Goal: Information Seeking & Learning: Learn about a topic

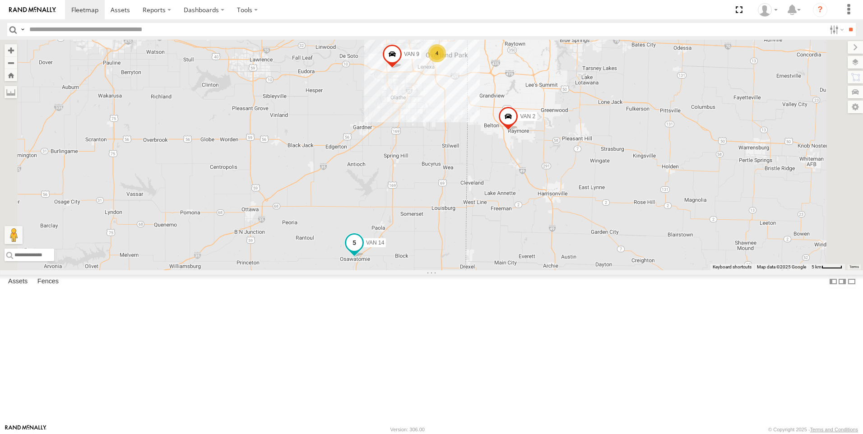
click at [363, 251] on span at bounding box center [354, 243] width 16 height 16
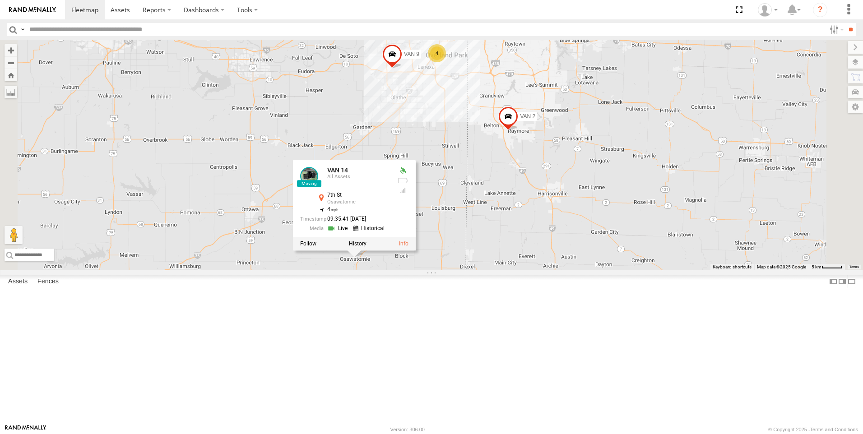
click at [350, 233] on link at bounding box center [338, 228] width 23 height 9
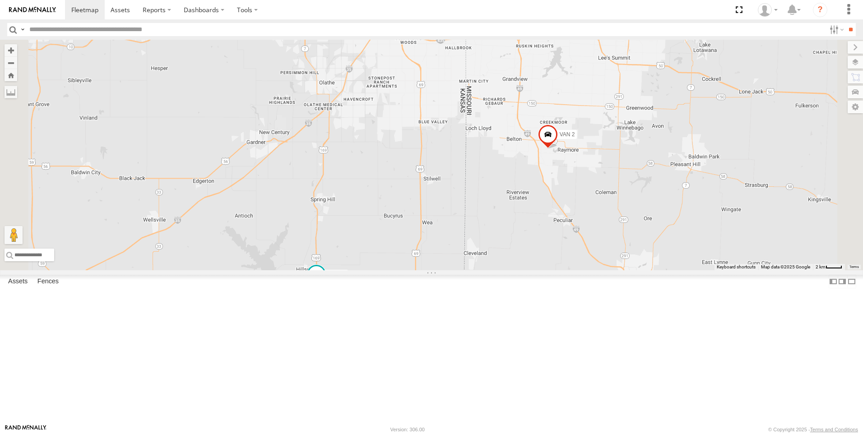
click at [326, 25] on span at bounding box center [316, 12] width 20 height 24
click at [558, 149] on span at bounding box center [548, 137] width 20 height 24
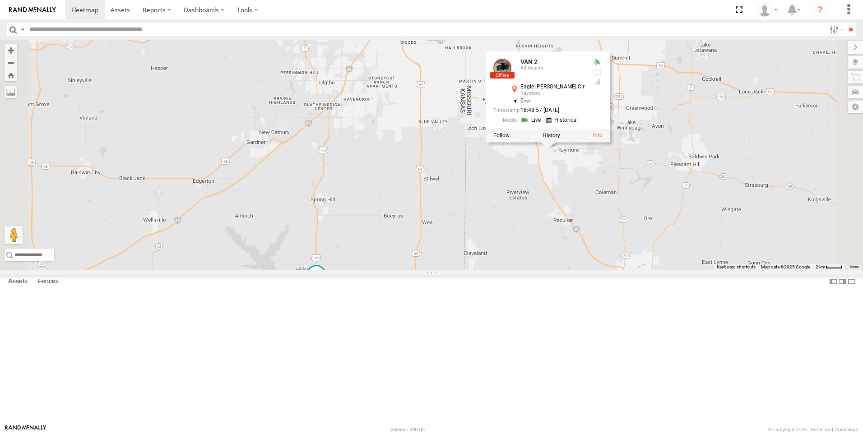
click at [544, 124] on link at bounding box center [532, 120] width 23 height 9
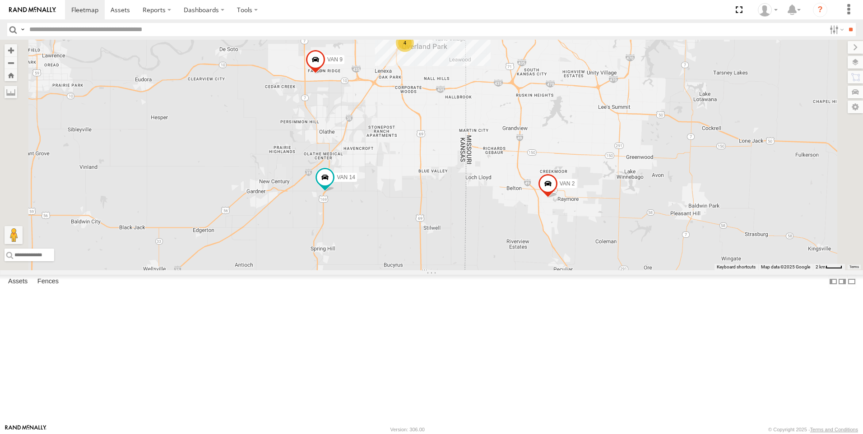
click at [0, 0] on link at bounding box center [0, 0] width 0 height 0
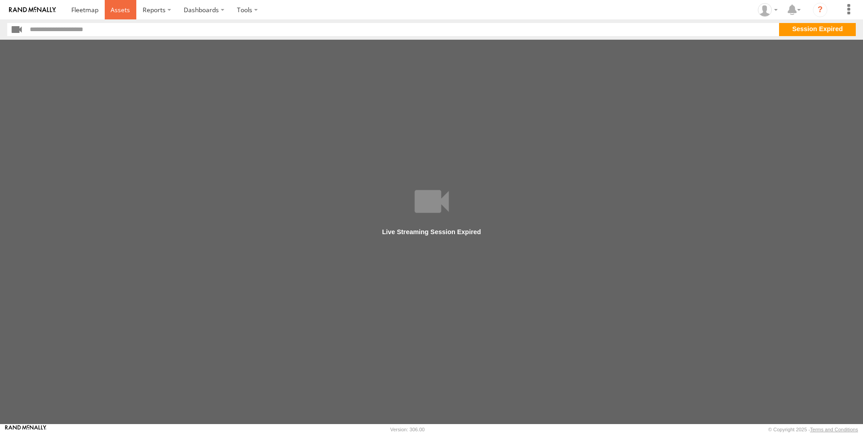
click at [127, 10] on span at bounding box center [120, 9] width 19 height 9
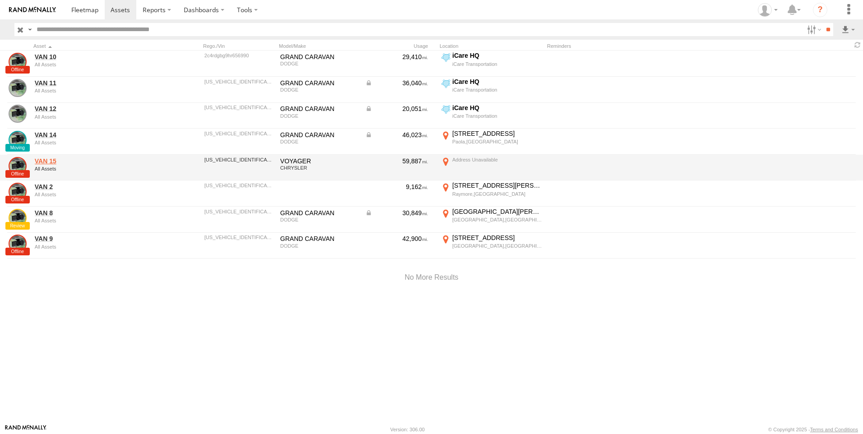
click at [42, 161] on link "VAN 15" at bounding box center [97, 161] width 124 height 8
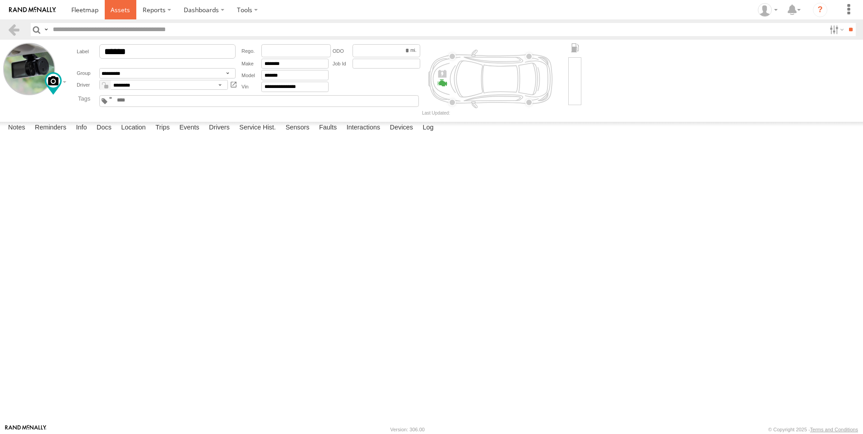
click at [121, 11] on span at bounding box center [120, 9] width 19 height 9
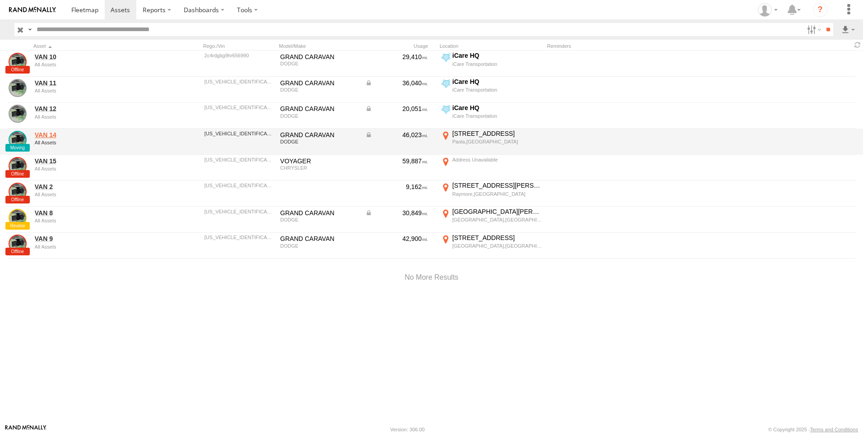
click at [55, 136] on link "VAN 14" at bounding box center [97, 135] width 124 height 8
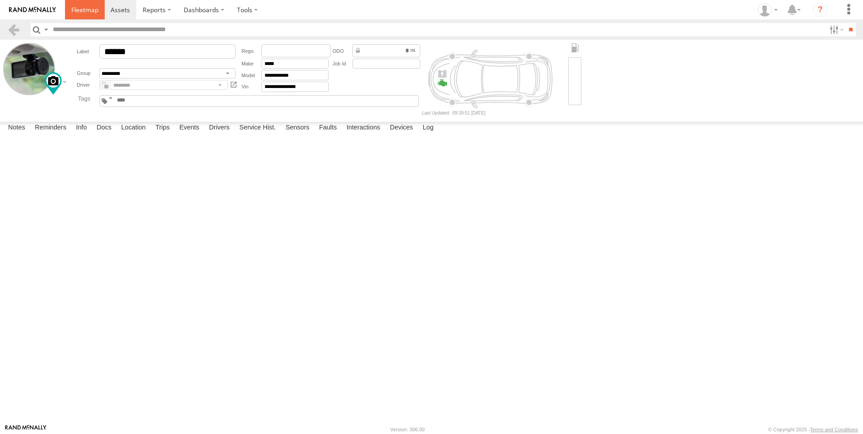
click at [93, 9] on span at bounding box center [84, 9] width 27 height 9
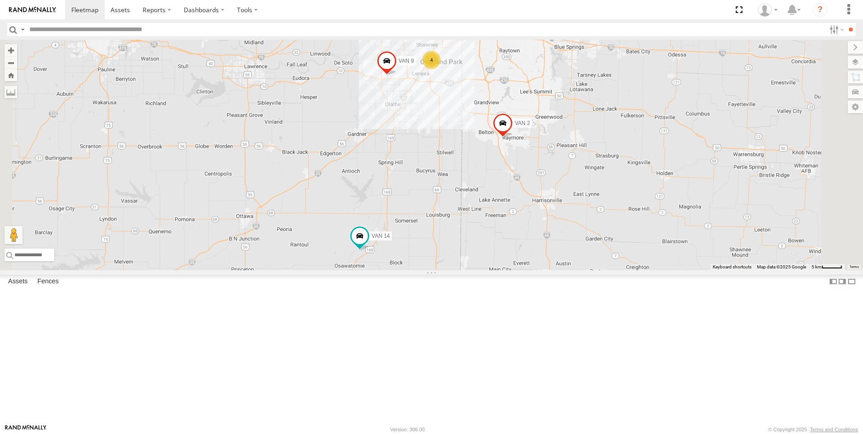
click at [0, 0] on link at bounding box center [0, 0] width 0 height 0
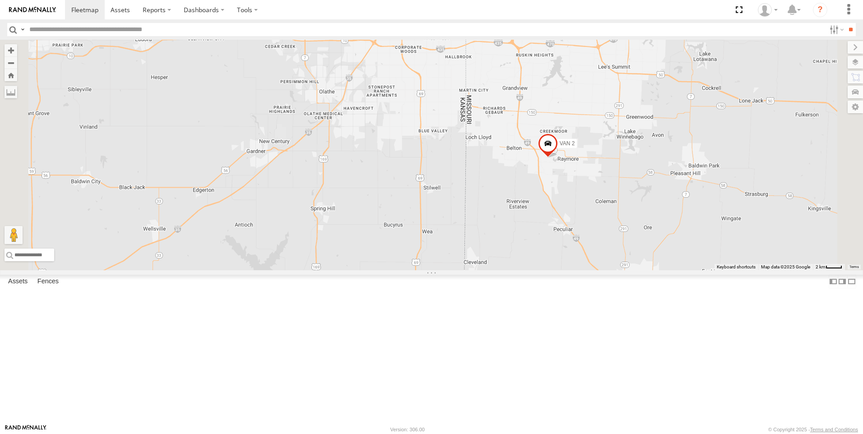
click at [414, 12] on div "4" at bounding box center [405, 3] width 18 height 18
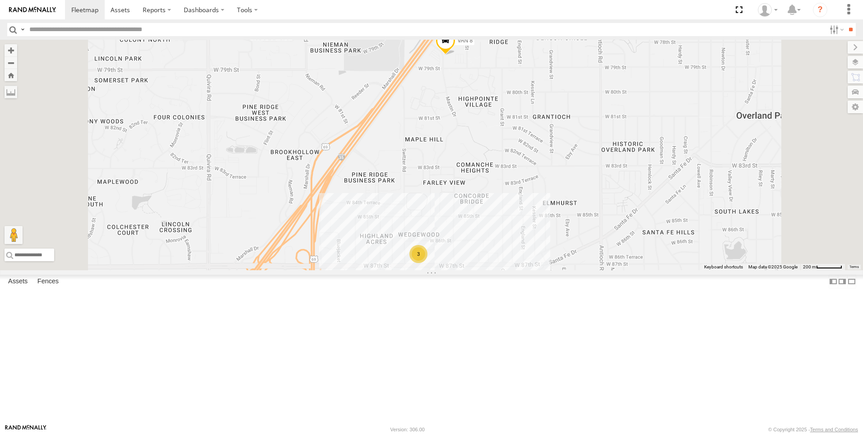
click at [428, 263] on div "3" at bounding box center [418, 254] width 18 height 18
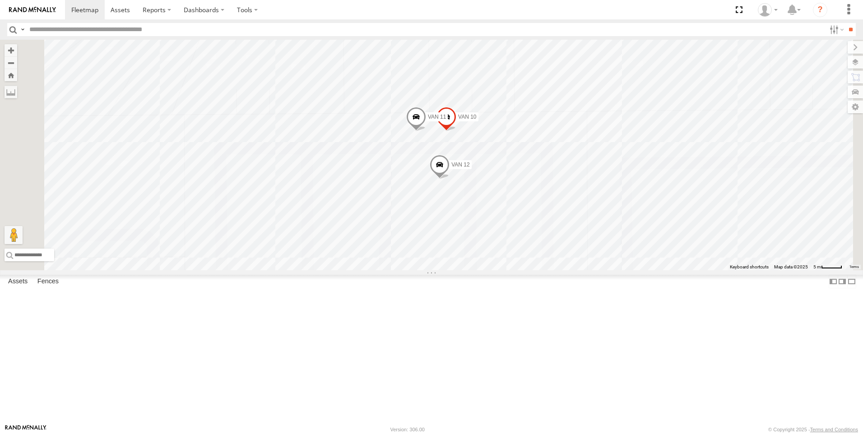
click at [450, 179] on span at bounding box center [440, 166] width 20 height 24
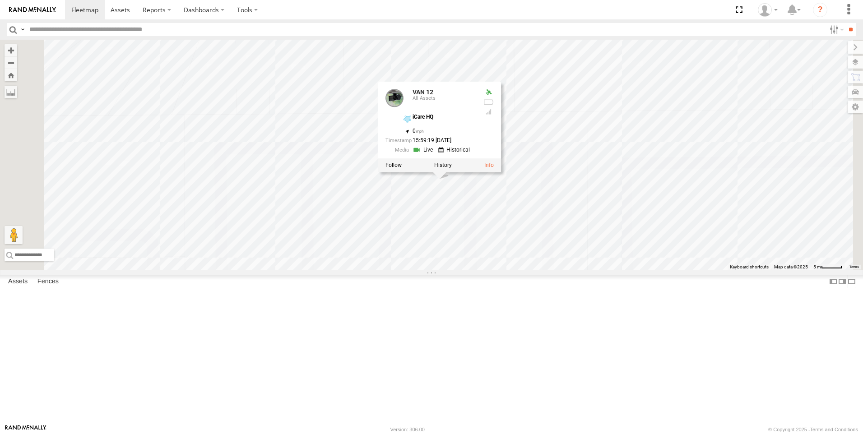
click at [436, 154] on link at bounding box center [424, 150] width 23 height 9
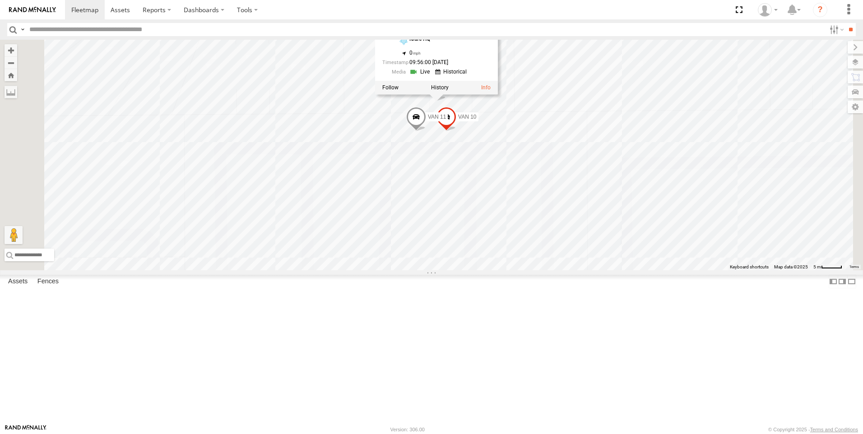
click at [426, 131] on span at bounding box center [416, 119] width 20 height 24
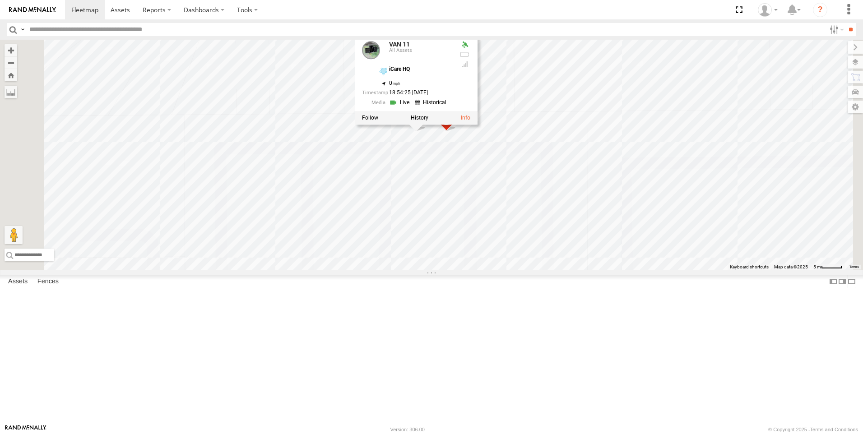
click at [412, 107] on link at bounding box center [400, 102] width 23 height 9
click at [538, 239] on div "VAN 9 VAN 2 VAN 14 VAN 8 VAN 10 VAN 11 VAN 12 VAN 11 All Assets iCare HQ 38.971…" at bounding box center [431, 155] width 863 height 231
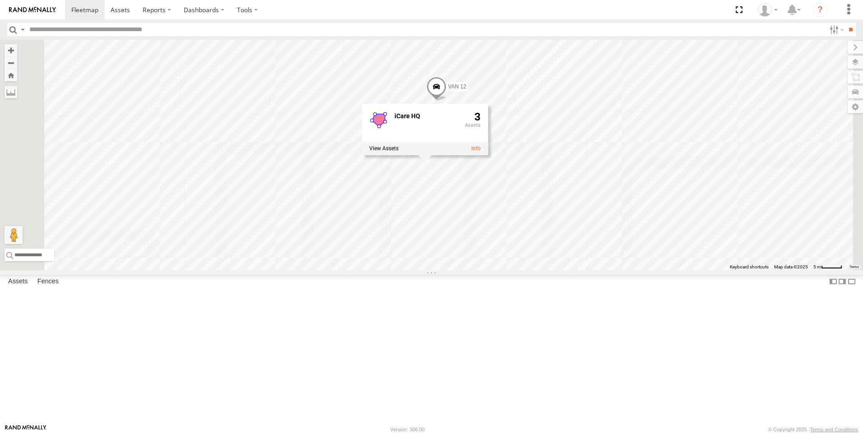
click at [655, 172] on div "VAN 9 VAN 2 VAN 14 VAN 8 VAN 10 VAN 11 VAN 12 iCare HQ 3" at bounding box center [431, 155] width 863 height 231
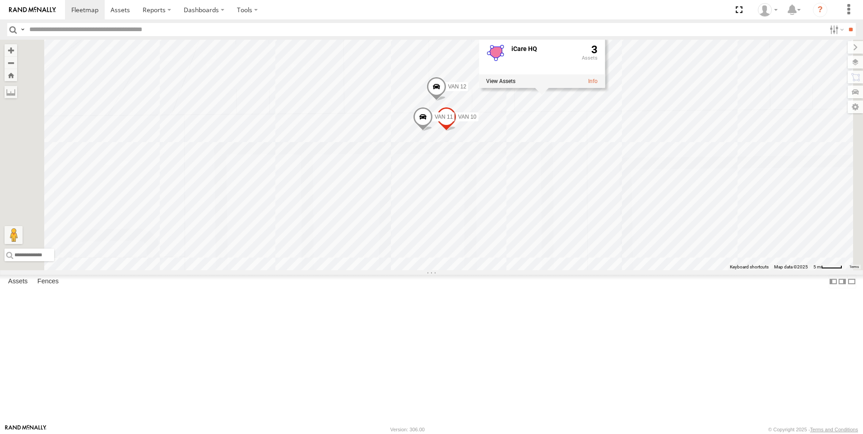
click at [476, 120] on span "VAN 10" at bounding box center [467, 117] width 18 height 6
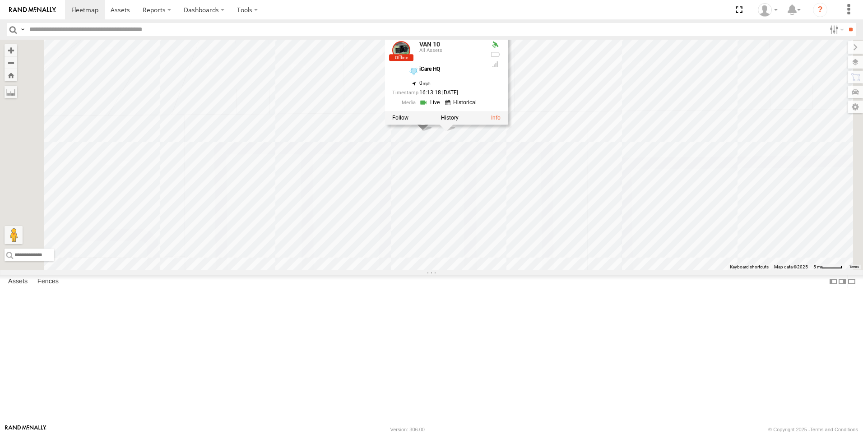
click at [442, 107] on link at bounding box center [430, 102] width 23 height 9
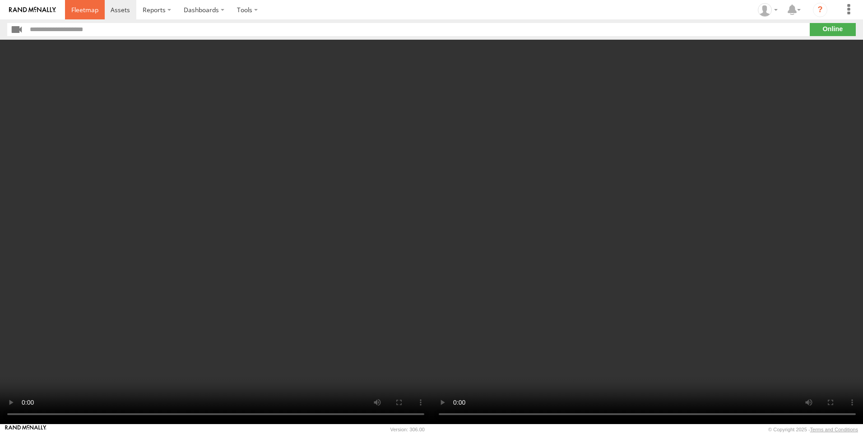
click at [79, 9] on span at bounding box center [84, 9] width 27 height 9
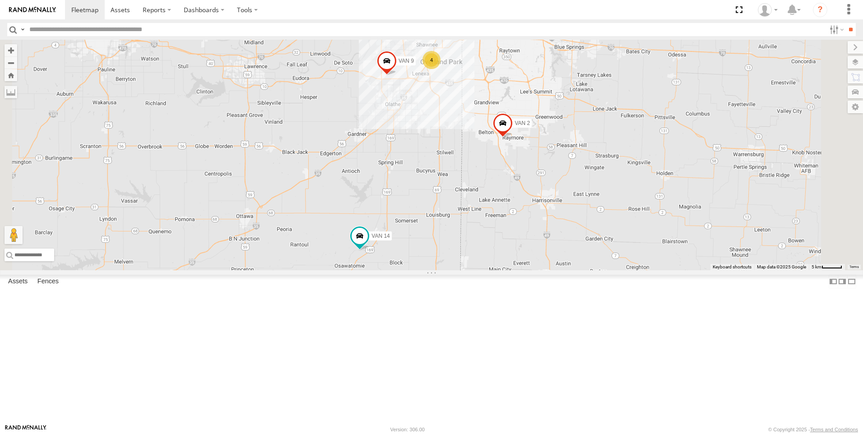
click at [0, 0] on span at bounding box center [0, 0] width 0 height 0
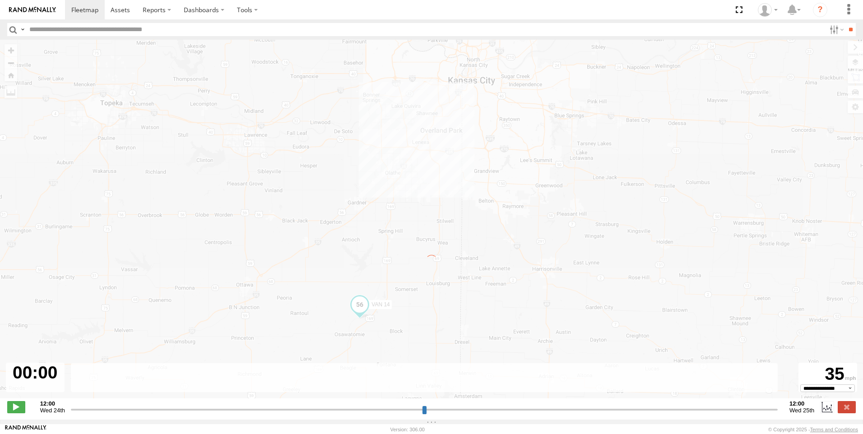
type input "**********"
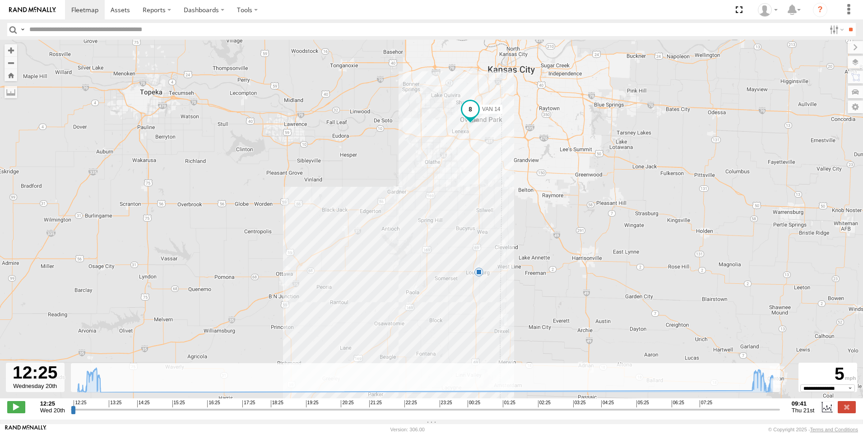
click at [49, 382] on div at bounding box center [35, 377] width 59 height 29
click at [98, 11] on link at bounding box center [85, 9] width 40 height 19
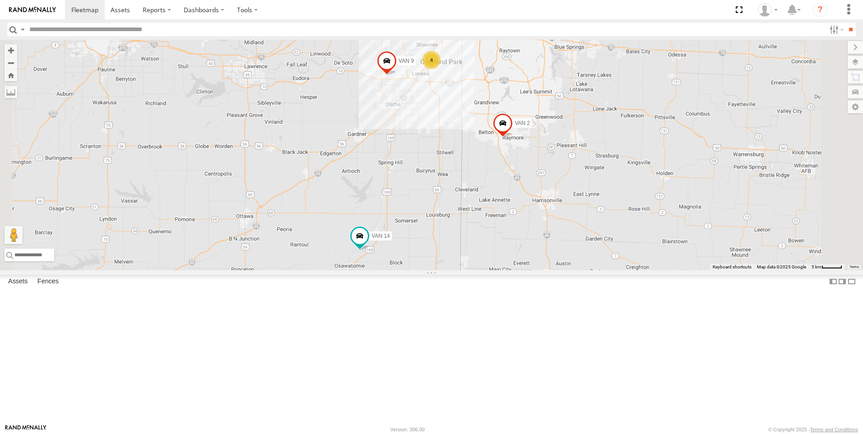
click at [0, 0] on link at bounding box center [0, 0] width 0 height 0
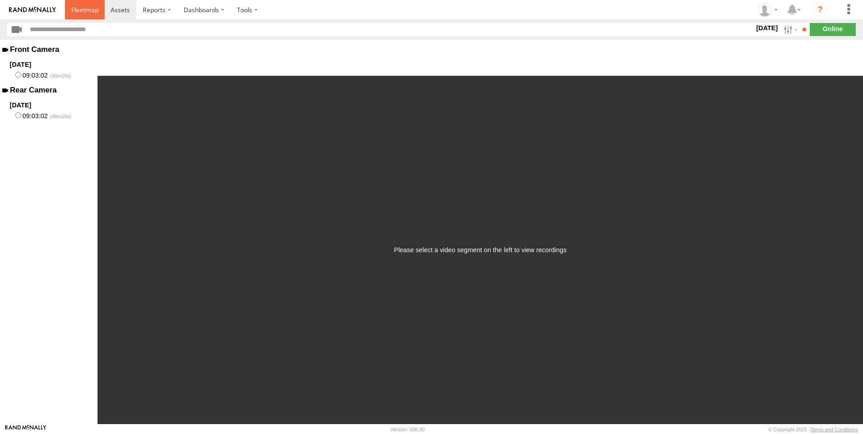
click at [94, 10] on span at bounding box center [84, 9] width 27 height 9
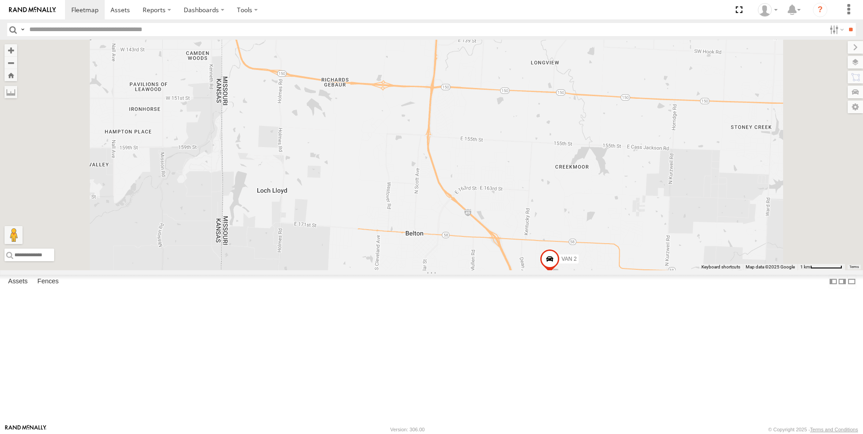
click at [560, 274] on span at bounding box center [550, 261] width 20 height 24
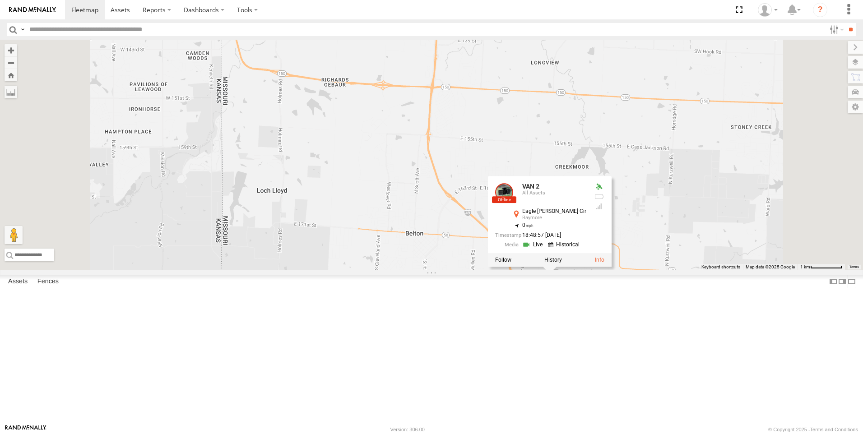
click at [545, 249] on link at bounding box center [533, 244] width 23 height 9
